Goal: Information Seeking & Learning: Learn about a topic

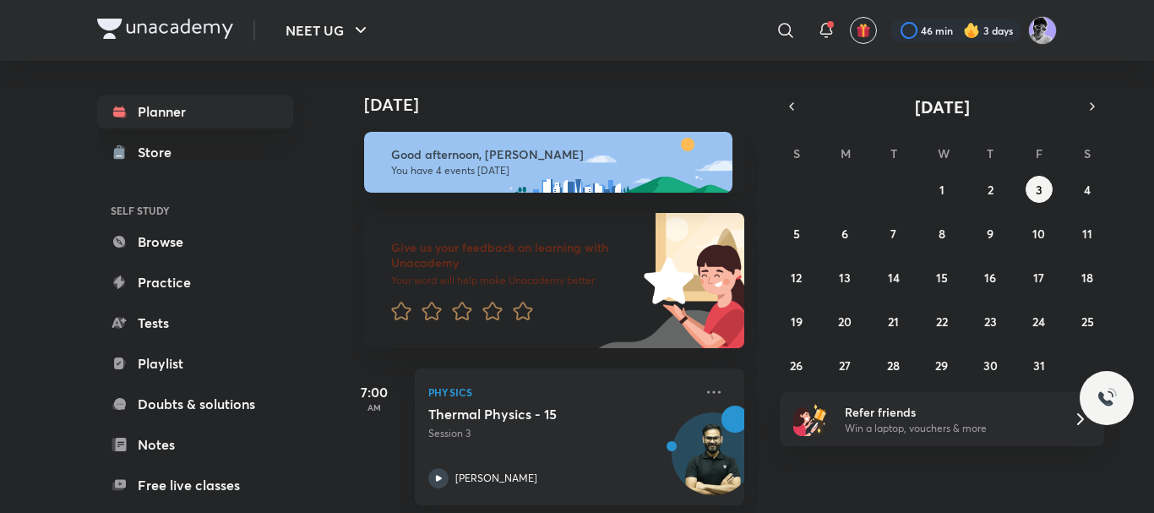
scroll to position [446, 0]
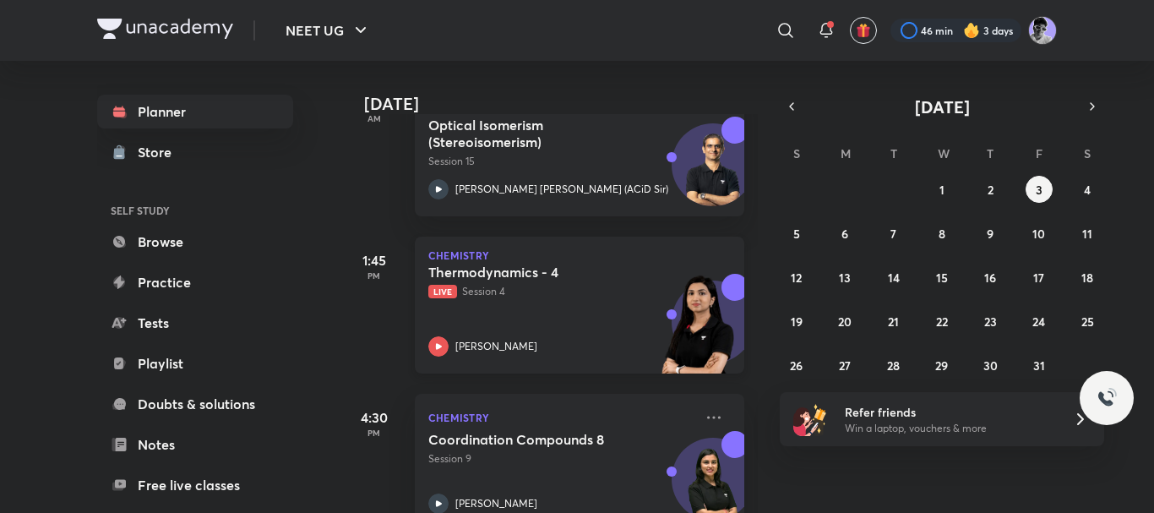
click at [445, 339] on div at bounding box center [438, 346] width 20 height 20
